Goal: Go to known website: Access a specific website the user already knows

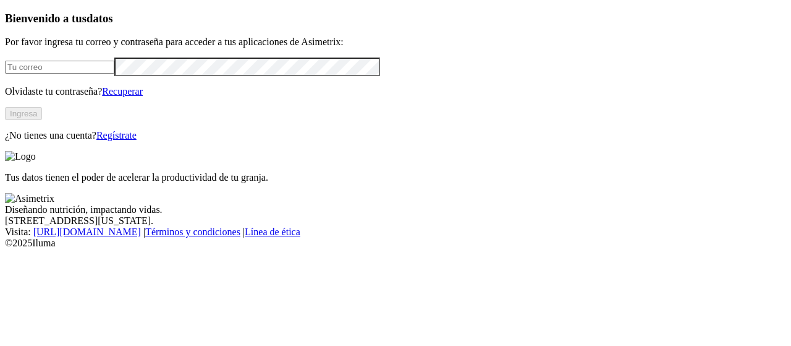
type input "[PERSON_NAME][EMAIL_ADDRESS][DOMAIN_NAME]"
click at [42, 120] on button "Ingresa" at bounding box center [23, 113] width 37 height 13
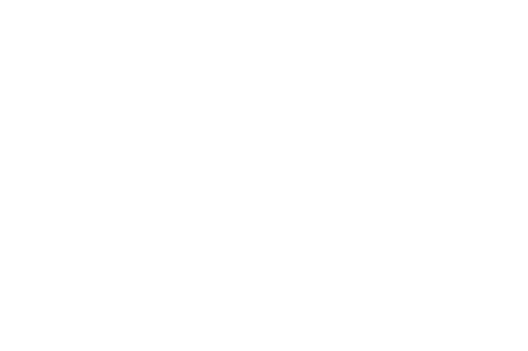
scroll to position [117, 0]
